Goal: Navigation & Orientation: Understand site structure

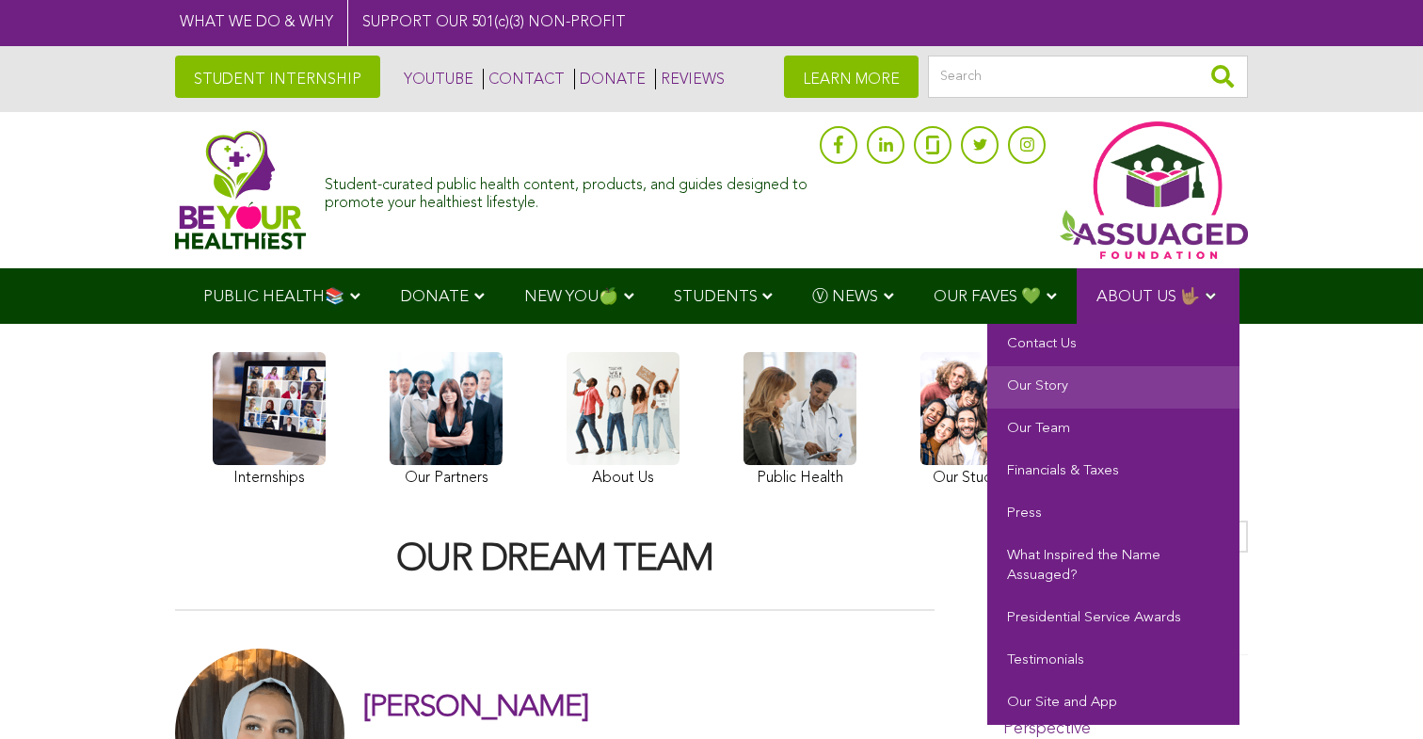
click at [1061, 383] on link "Our Story" at bounding box center [1113, 387] width 252 height 42
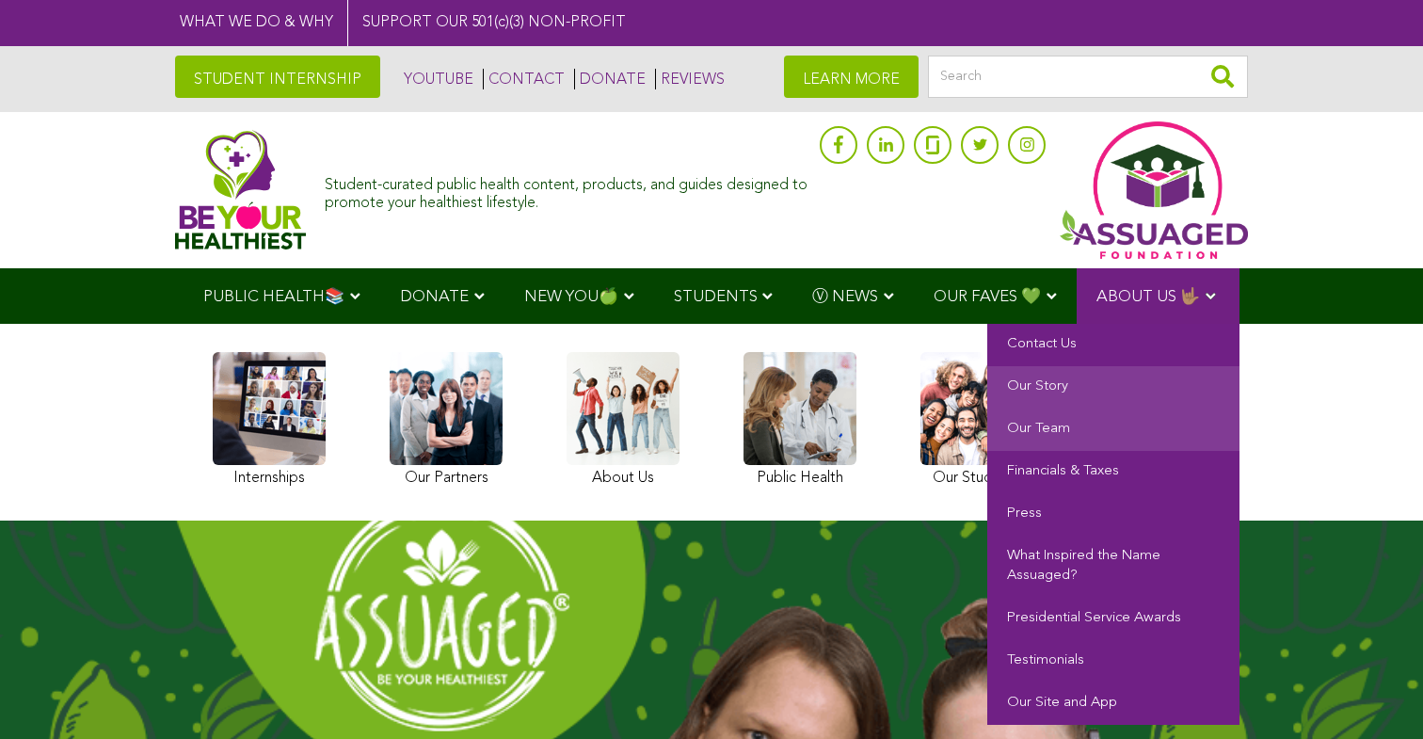
click at [1070, 429] on link "Our Team" at bounding box center [1113, 429] width 252 height 42
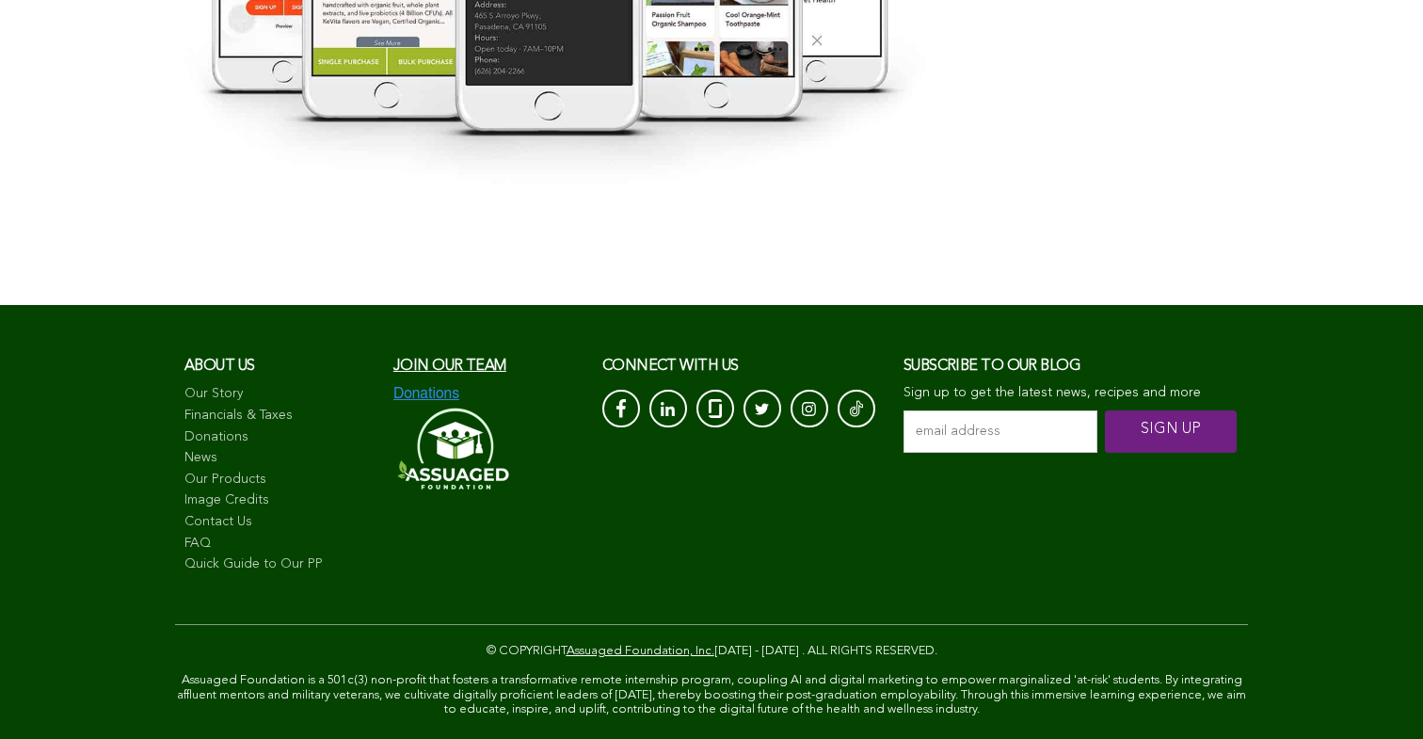
scroll to position [3784, 0]
